Goal: Task Accomplishment & Management: Complete application form

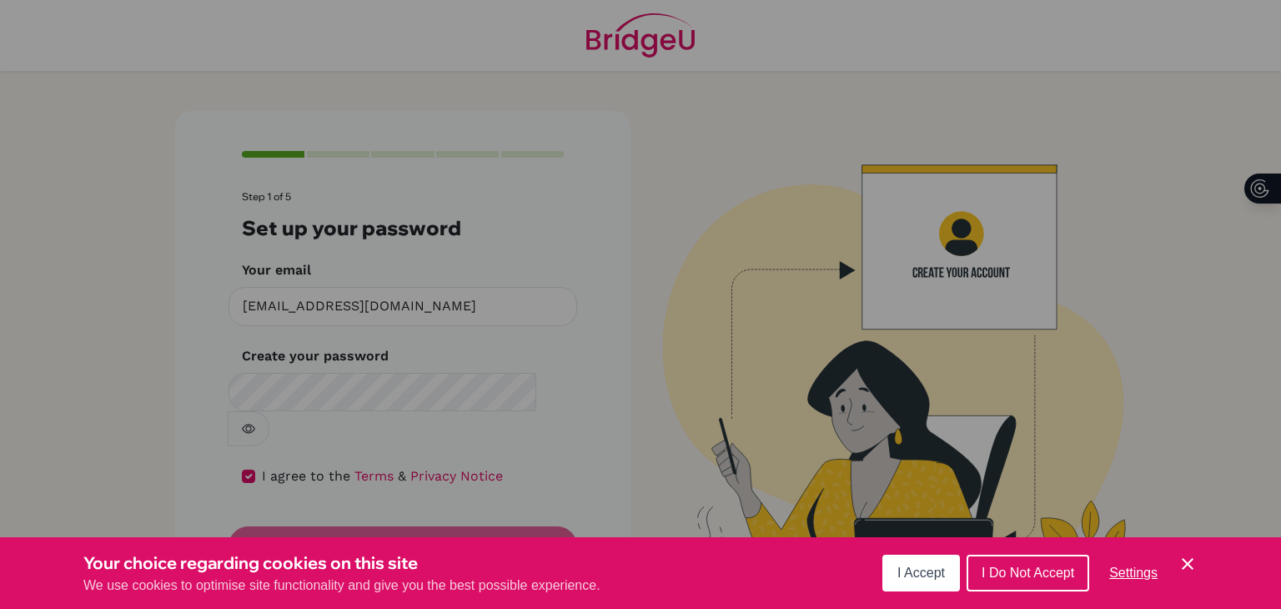
click at [918, 581] on button "I Accept" at bounding box center [922, 573] width 78 height 37
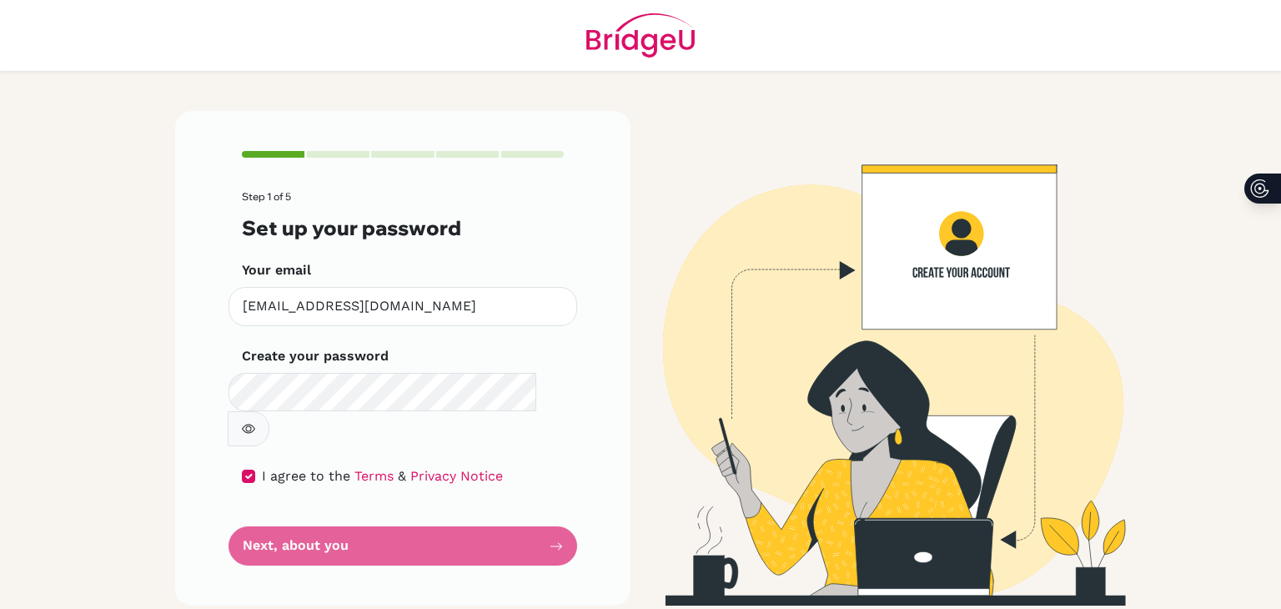
click at [422, 507] on form "Step 1 of 5 Set up your password Your email [EMAIL_ADDRESS][DOMAIN_NAME] Invali…" at bounding box center [403, 378] width 322 height 375
click at [370, 511] on form "Step 1 of 5 Set up your password Your email [EMAIL_ADDRESS][DOMAIN_NAME] Invali…" at bounding box center [403, 378] width 322 height 375
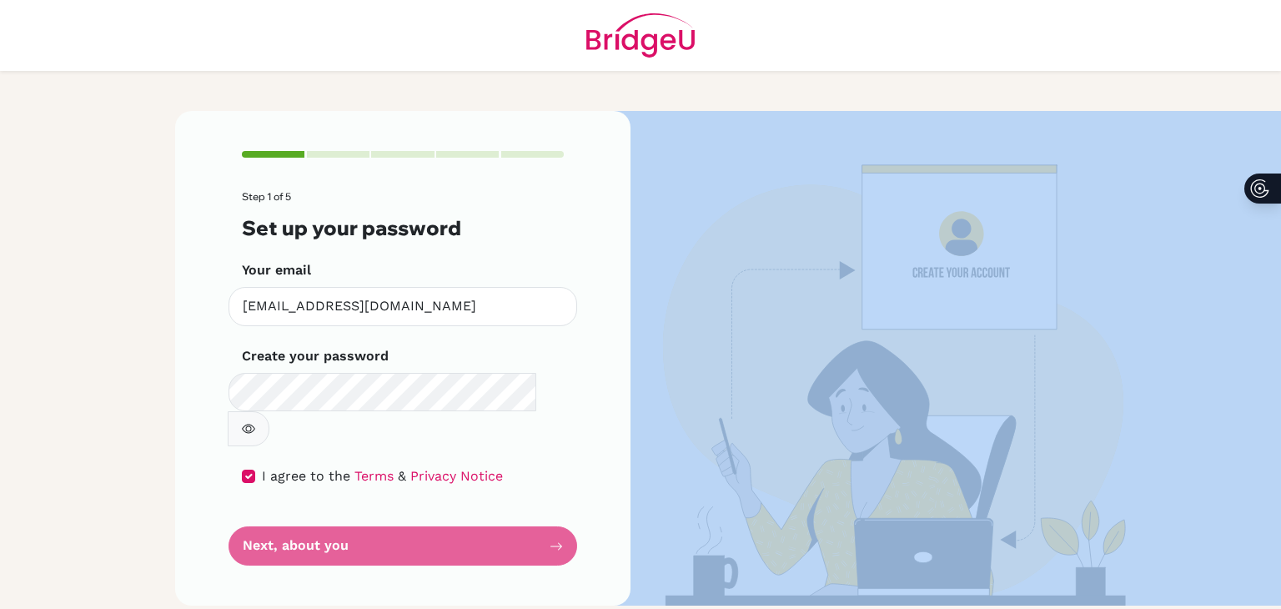
click at [370, 511] on form "Step 1 of 5 Set up your password Your email [EMAIL_ADDRESS][DOMAIN_NAME] Invali…" at bounding box center [403, 378] width 322 height 375
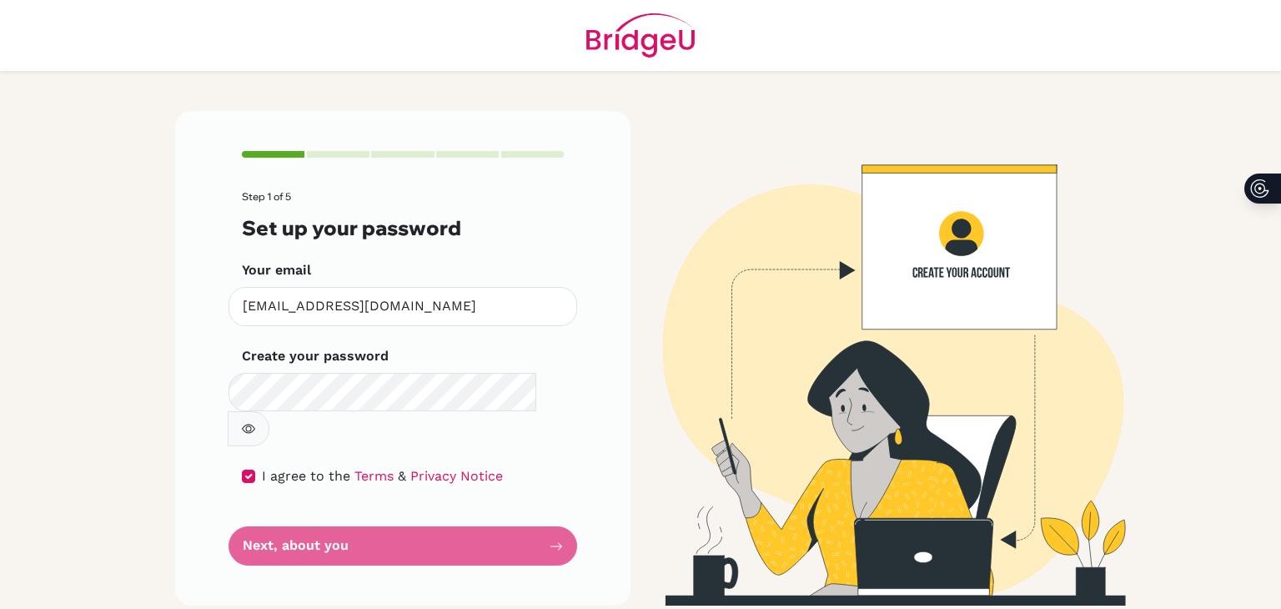
click at [370, 511] on form "Step 1 of 5 Set up your password Your email [EMAIL_ADDRESS][DOMAIN_NAME] Invali…" at bounding box center [403, 378] width 322 height 375
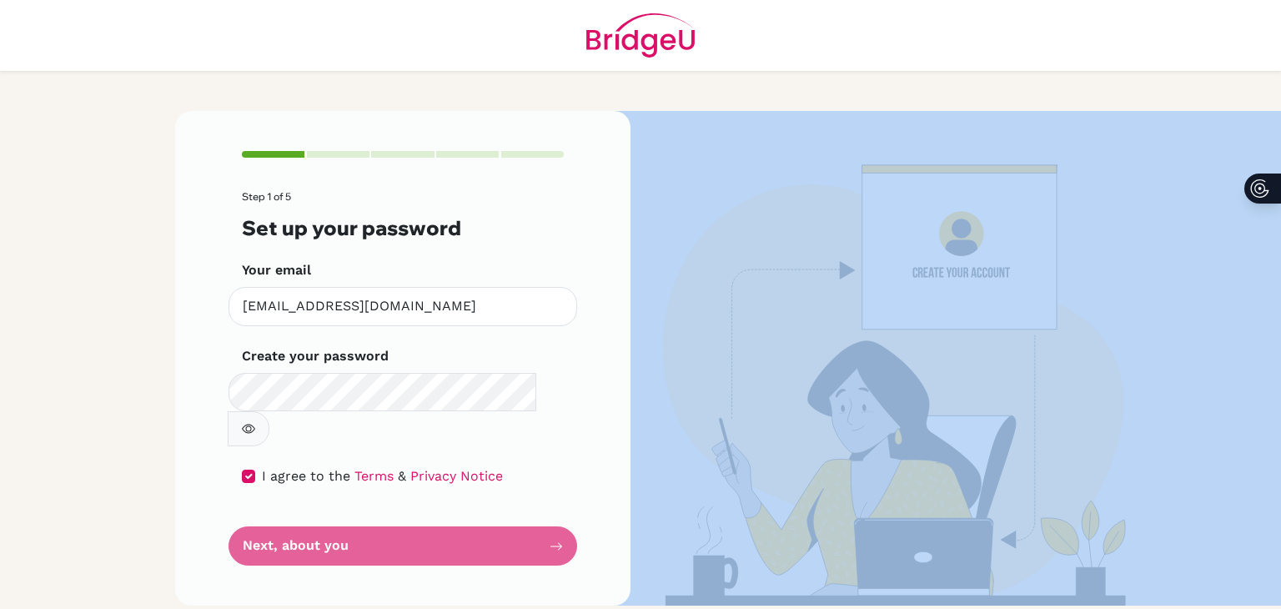
click at [370, 511] on form "Step 1 of 5 Set up your password Your email [EMAIL_ADDRESS][DOMAIN_NAME] Invali…" at bounding box center [403, 378] width 322 height 375
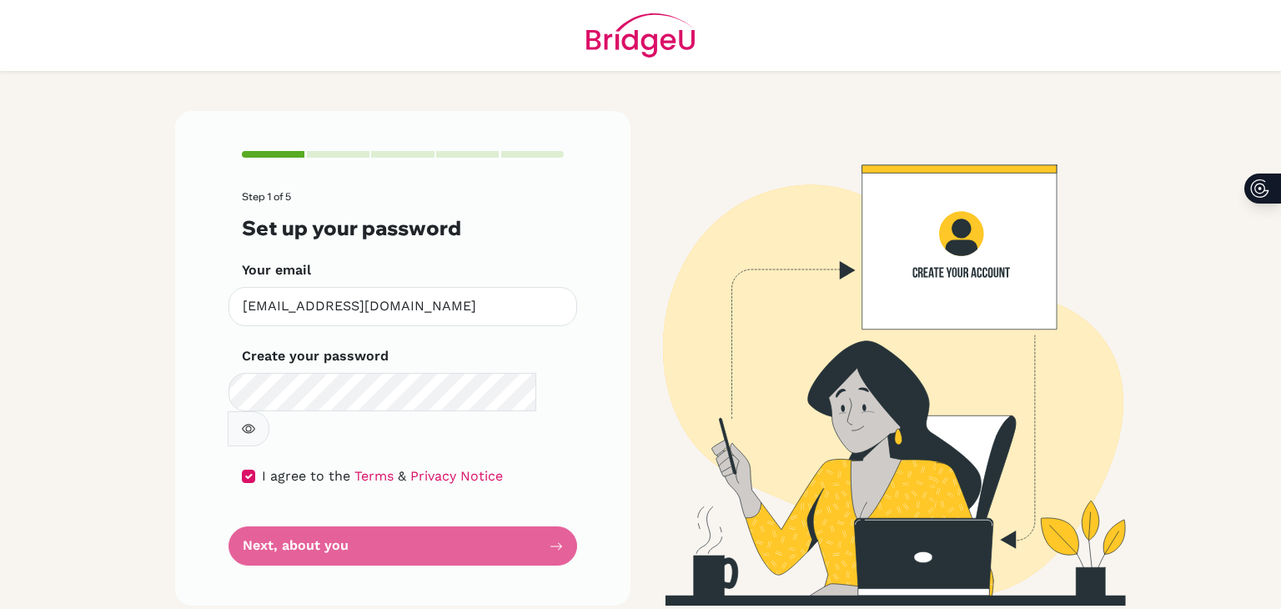
click at [370, 511] on form "Step 1 of 5 Set up your password Your email [EMAIL_ADDRESS][DOMAIN_NAME] Invali…" at bounding box center [403, 378] width 322 height 375
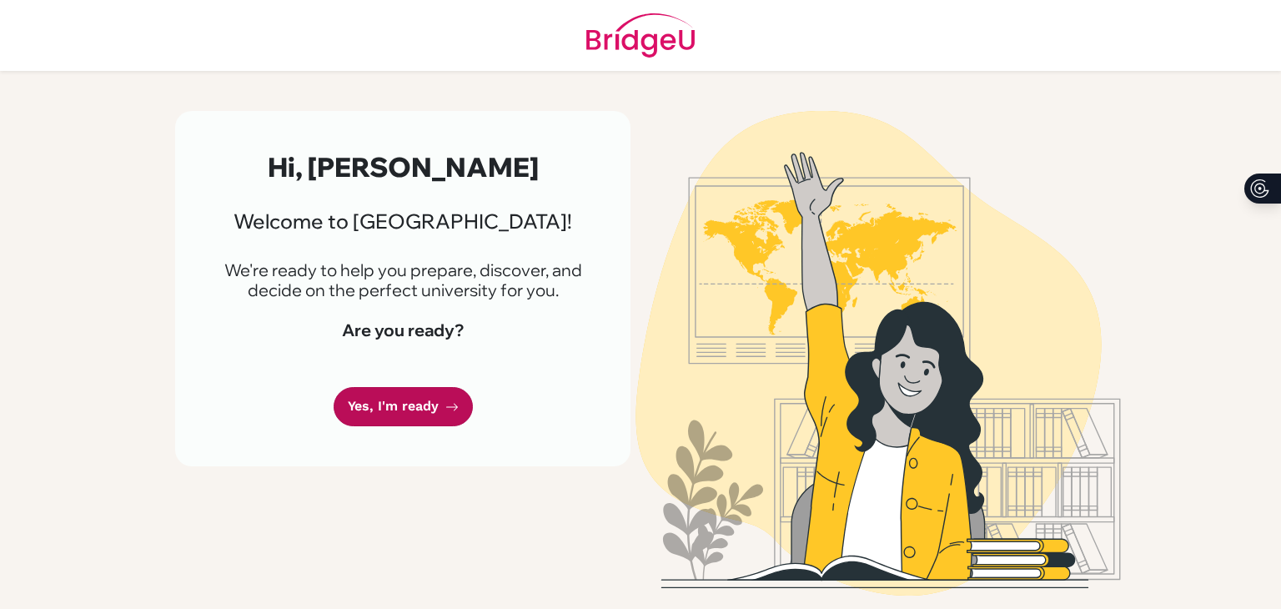
click at [430, 407] on link "Yes, I'm ready" at bounding box center [403, 406] width 139 height 39
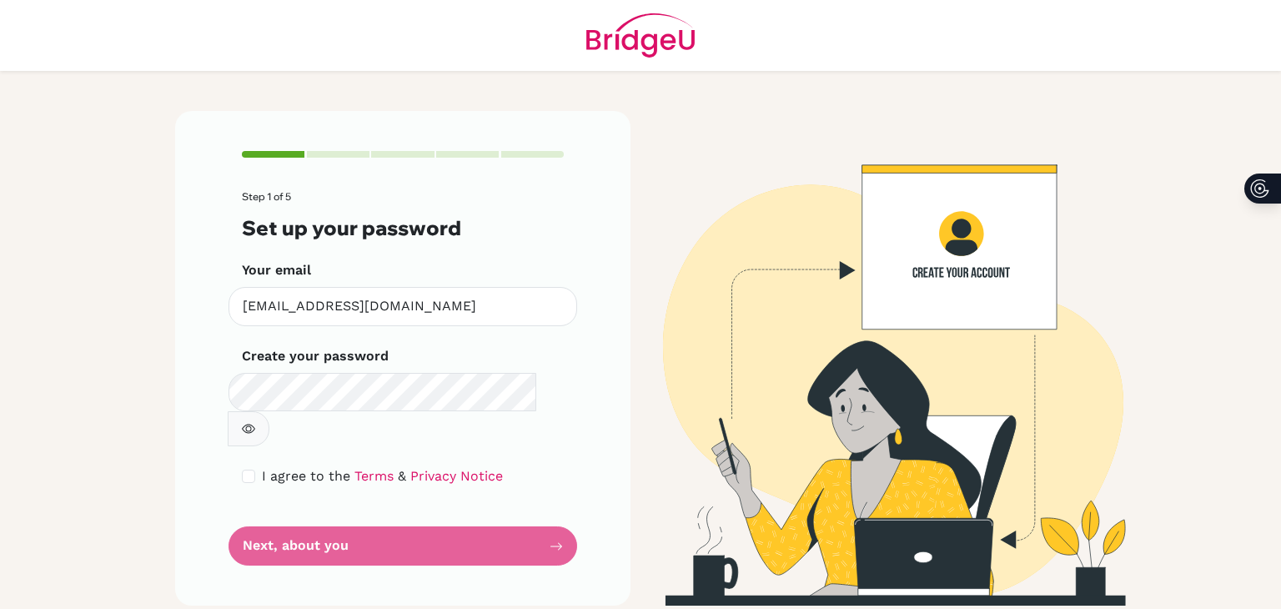
click at [256, 466] on div "I agree to the Terms & Privacy Notice" at bounding box center [403, 476] width 322 height 20
click at [253, 470] on input "checkbox" at bounding box center [248, 476] width 13 height 13
checkbox input "true"
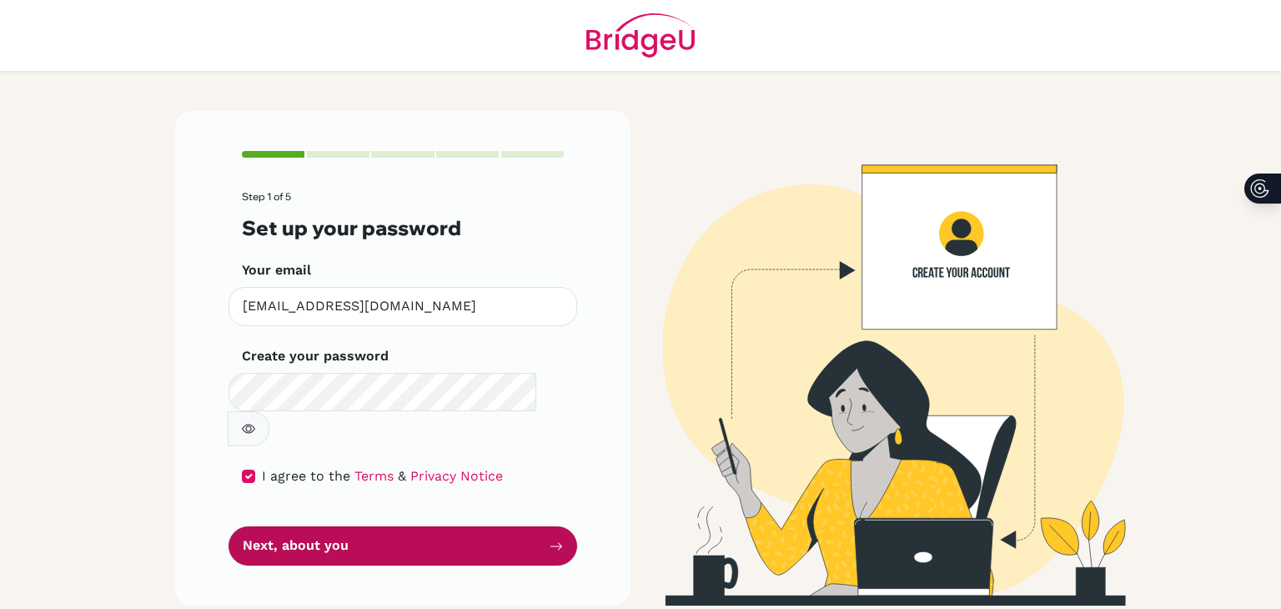
click at [329, 526] on button "Next, about you" at bounding box center [403, 545] width 349 height 39
